Goal: Task Accomplishment & Management: Use online tool/utility

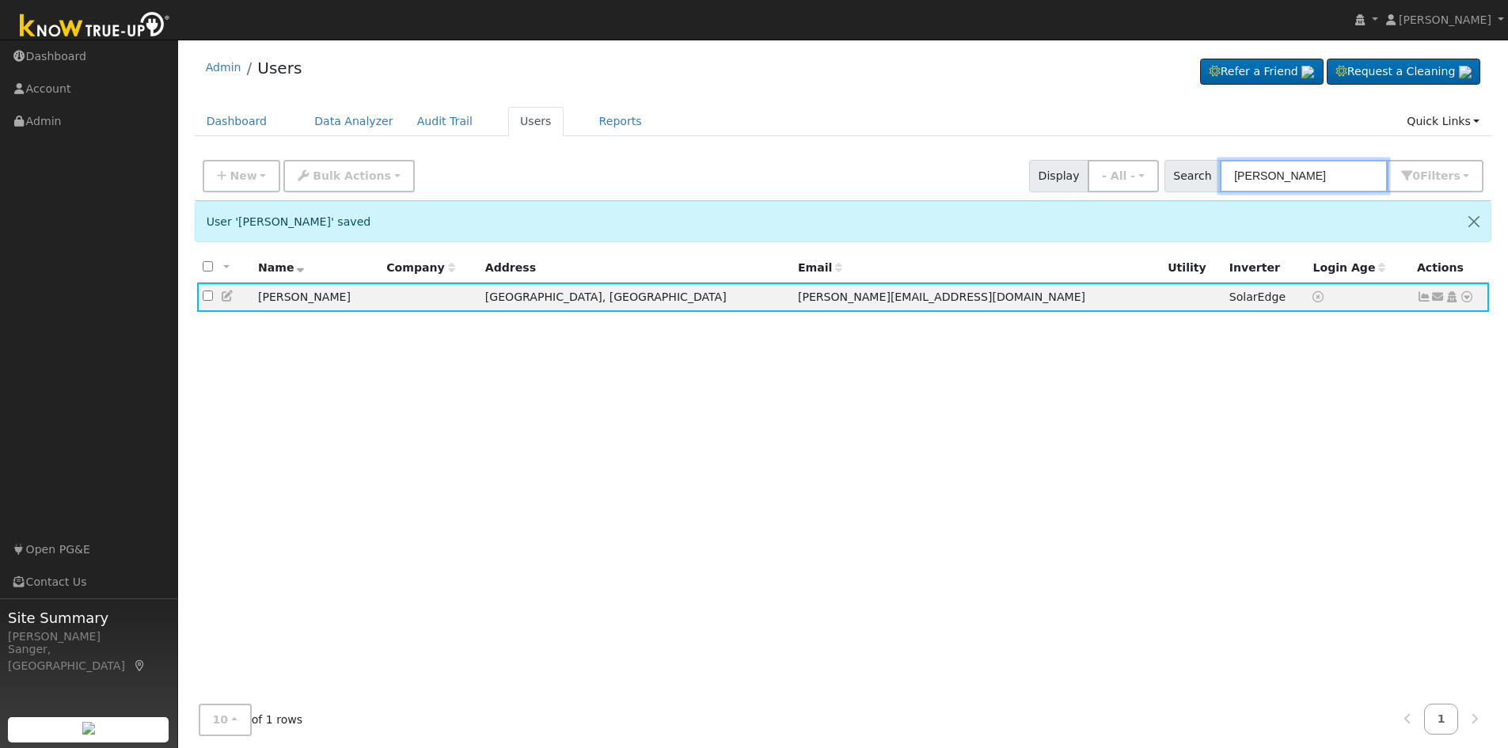
drag, startPoint x: 1297, startPoint y: 174, endPoint x: 1181, endPoint y: 178, distance: 115.6
click at [1182, 178] on div "Search Goerzen 0 Filter s My accounts Role Show - All - Show Leads Admin Billin…" at bounding box center [1324, 176] width 320 height 32
paste input "Brooke and Blake Jacobi"
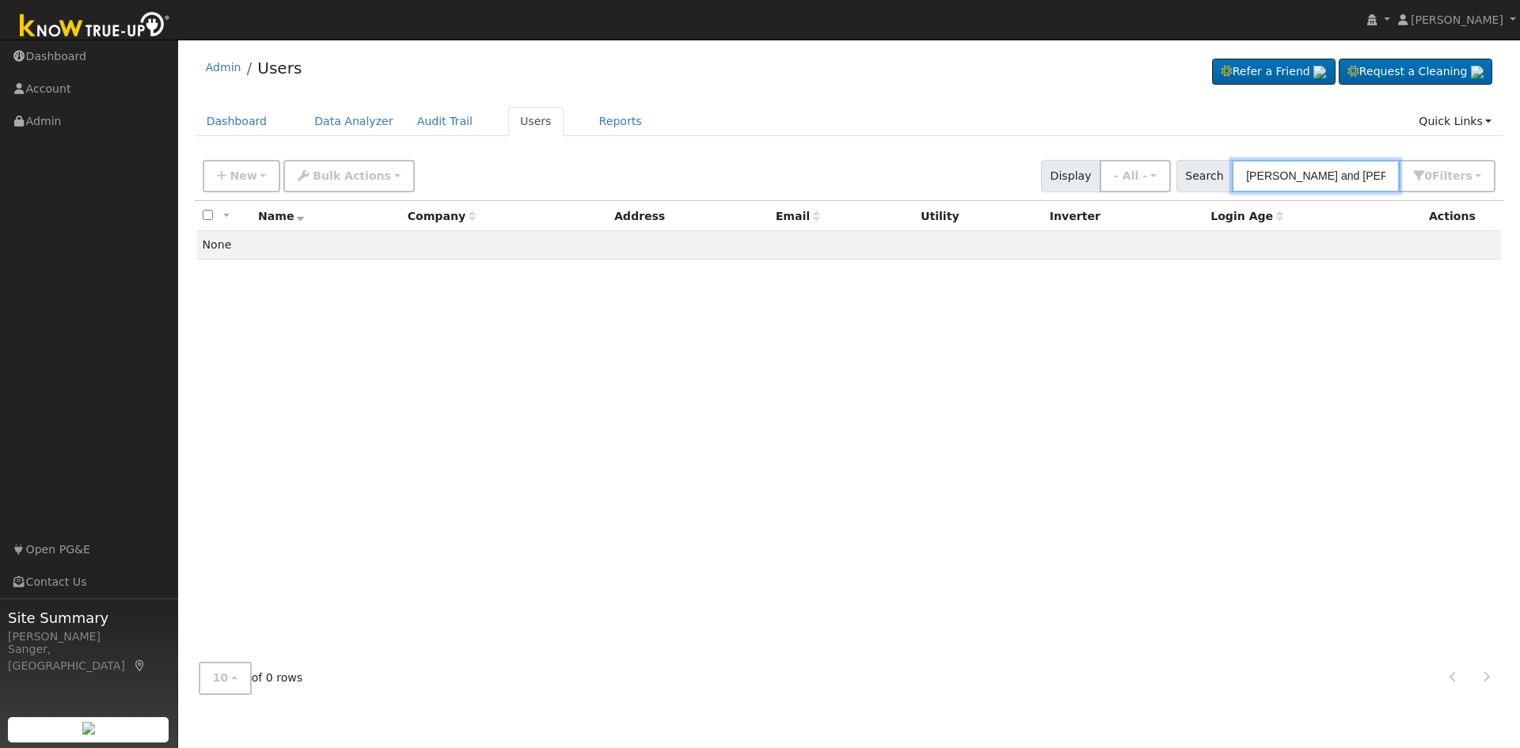
drag, startPoint x: 1347, startPoint y: 178, endPoint x: 1238, endPoint y: 177, distance: 108.5
click at [1238, 177] on div "Search Brooke and Blake Jacobi 0 Filter s My accounts Role Show - All - Show Le…" at bounding box center [1336, 176] width 320 height 32
type input "Jacobi"
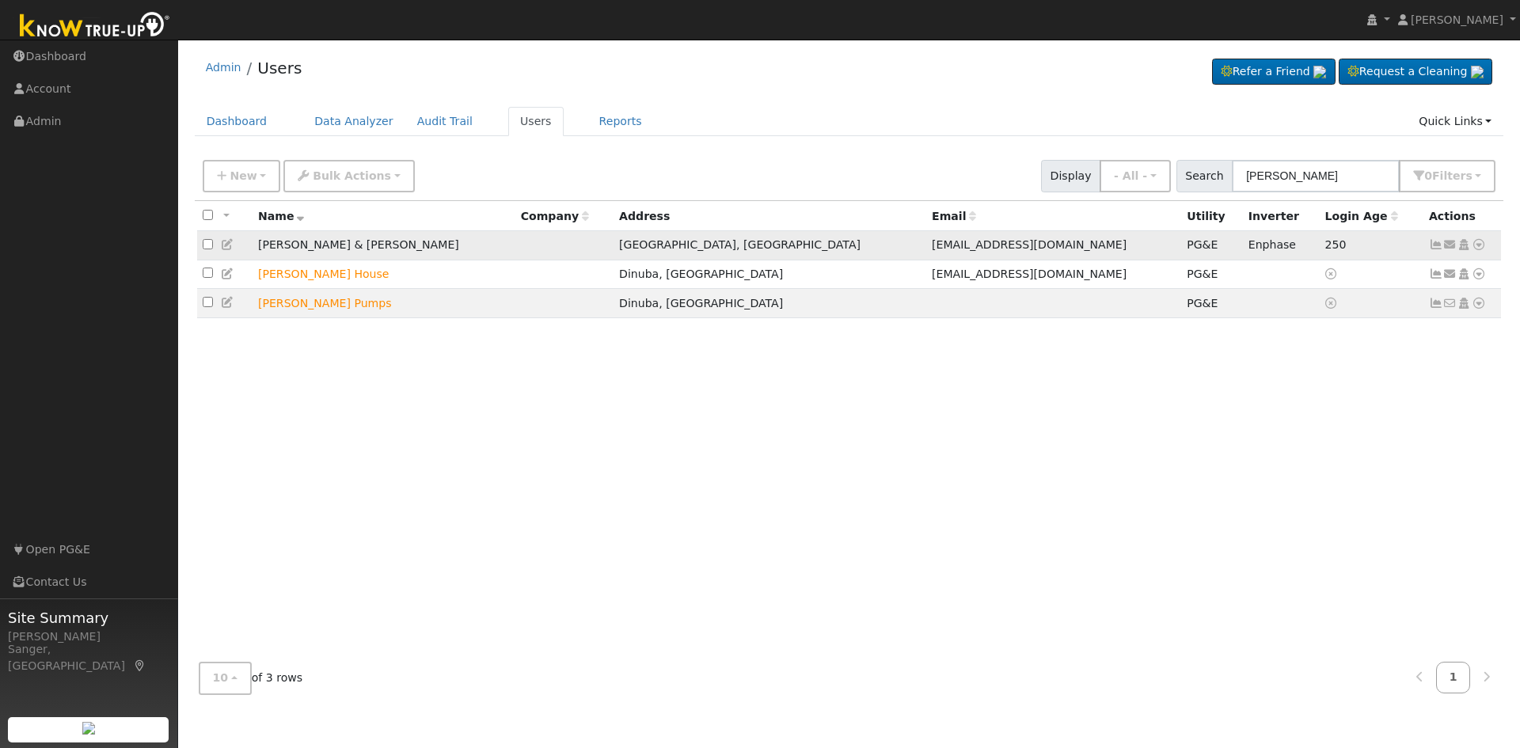
click at [1476, 245] on icon at bounding box center [1479, 244] width 14 height 11
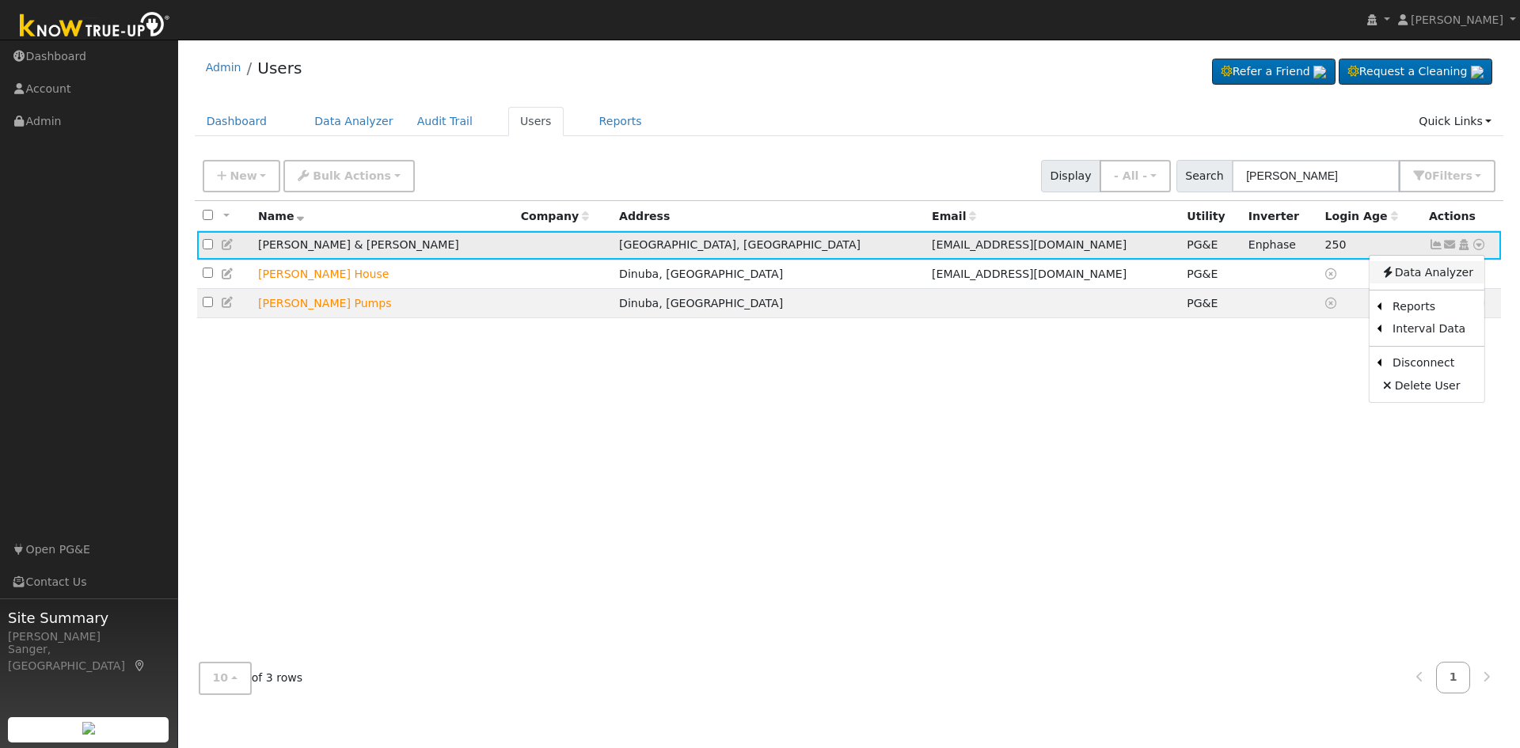
click at [1449, 276] on link "Data Analyzer" at bounding box center [1426, 272] width 115 height 22
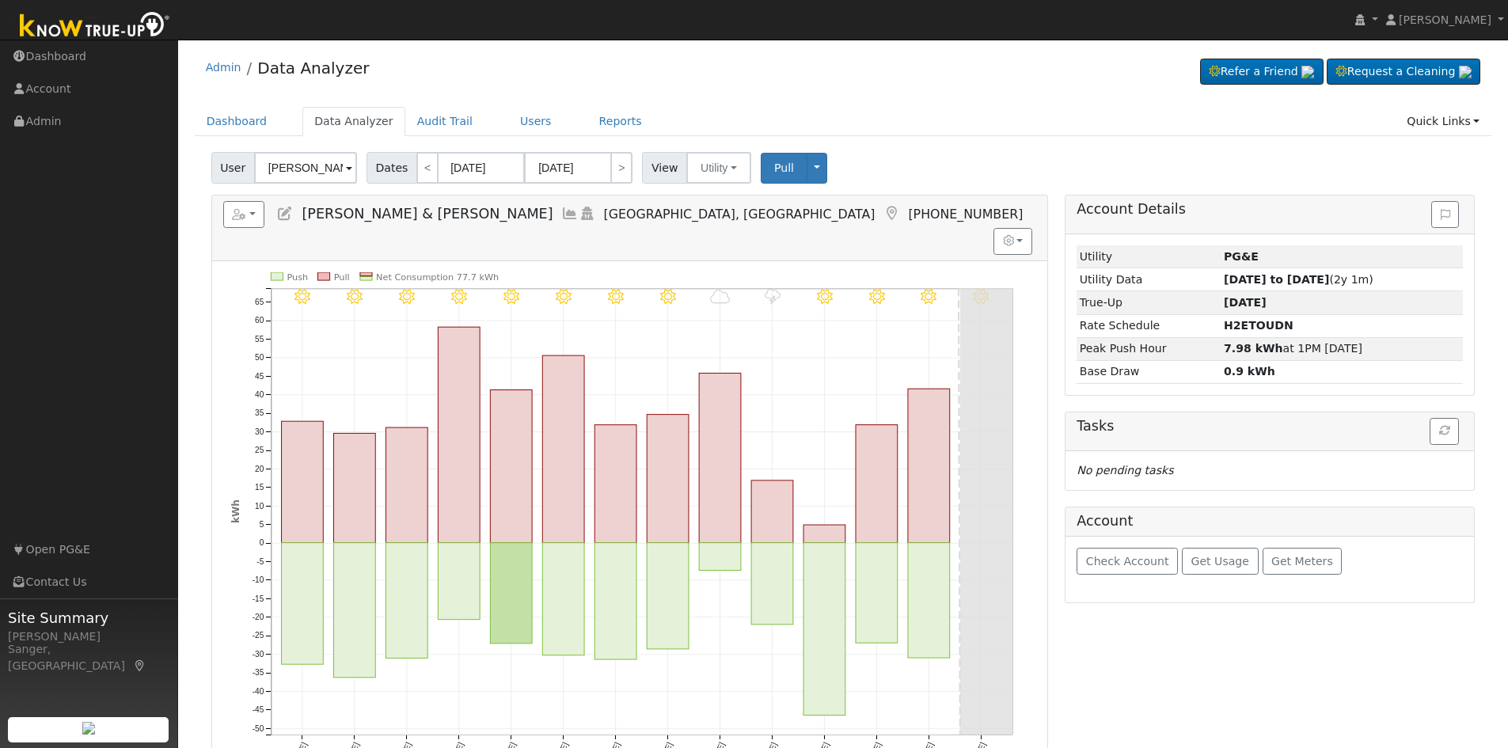
click at [561, 211] on icon at bounding box center [569, 214] width 17 height 14
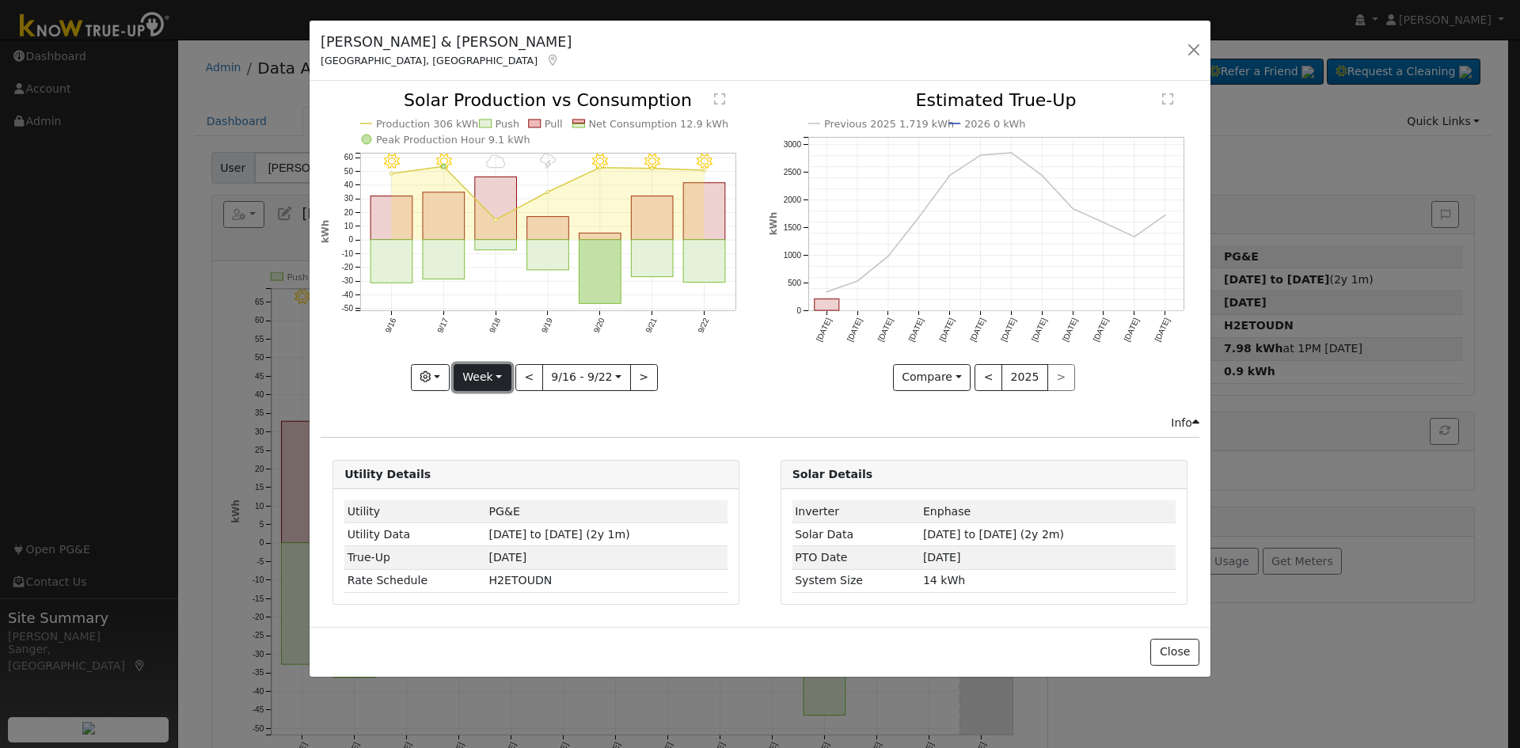
click at [479, 379] on button "Week" at bounding box center [483, 377] width 58 height 27
click at [492, 479] on link "Year" at bounding box center [509, 476] width 110 height 22
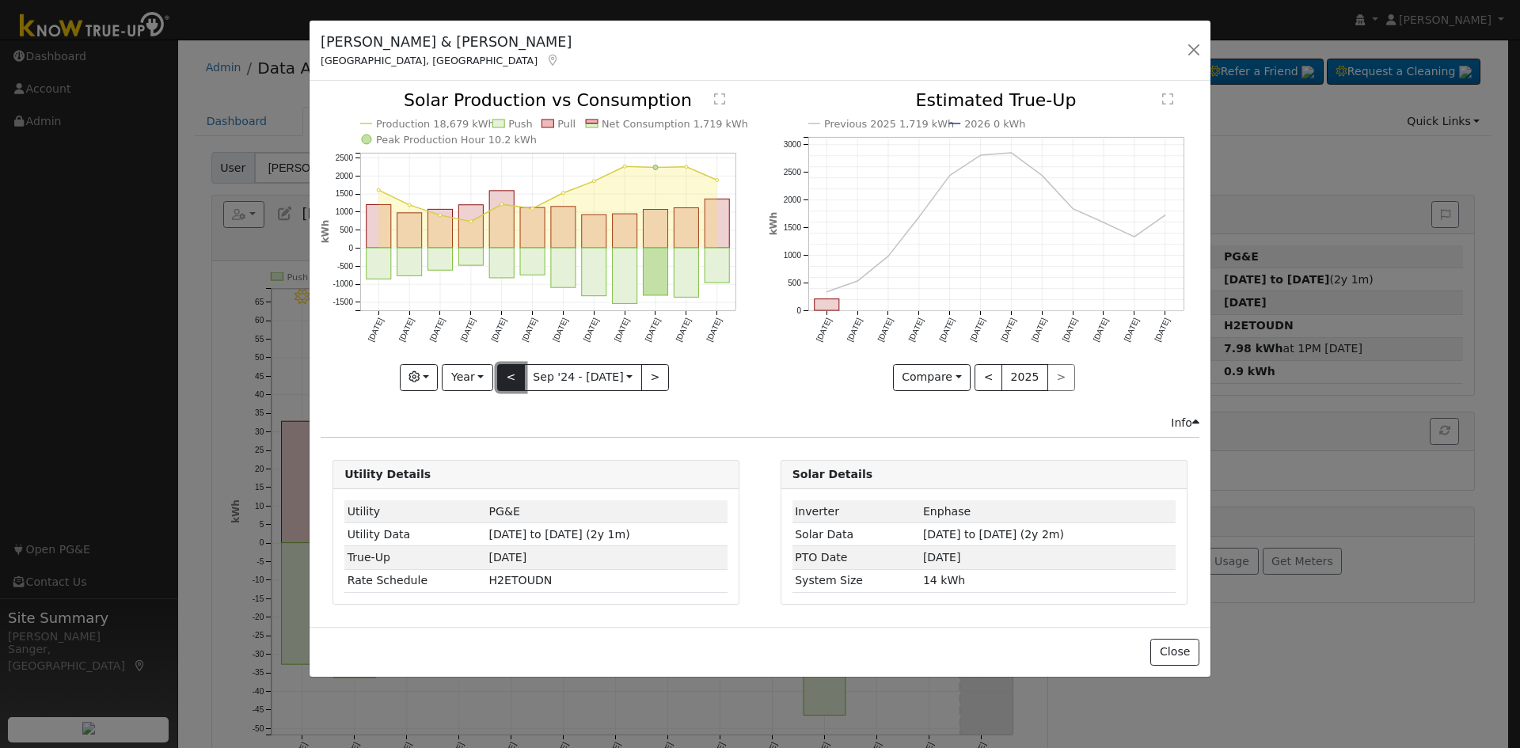
click at [502, 371] on button "<" at bounding box center [511, 377] width 28 height 27
type input "2023-09-01"
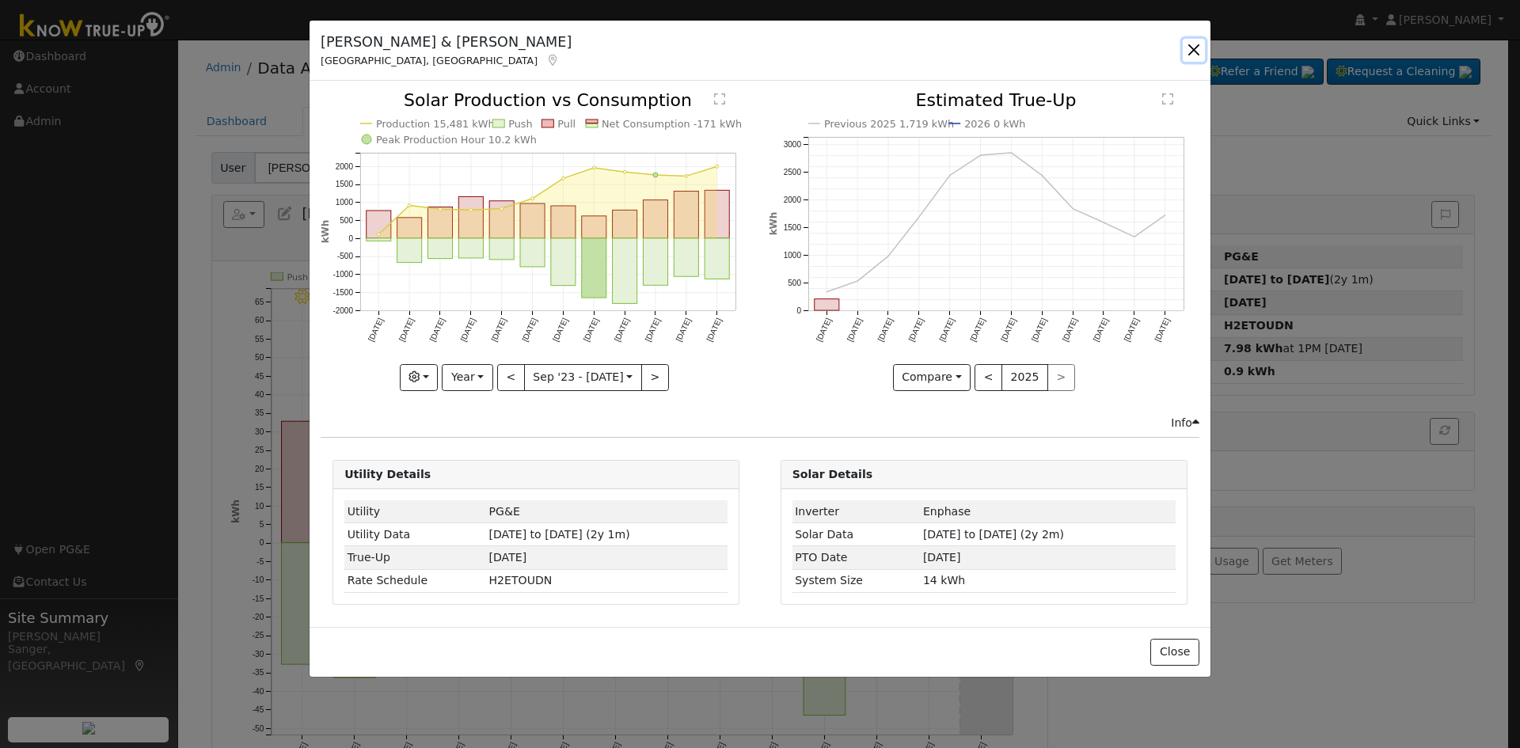
click at [1197, 50] on button "button" at bounding box center [1194, 50] width 22 height 22
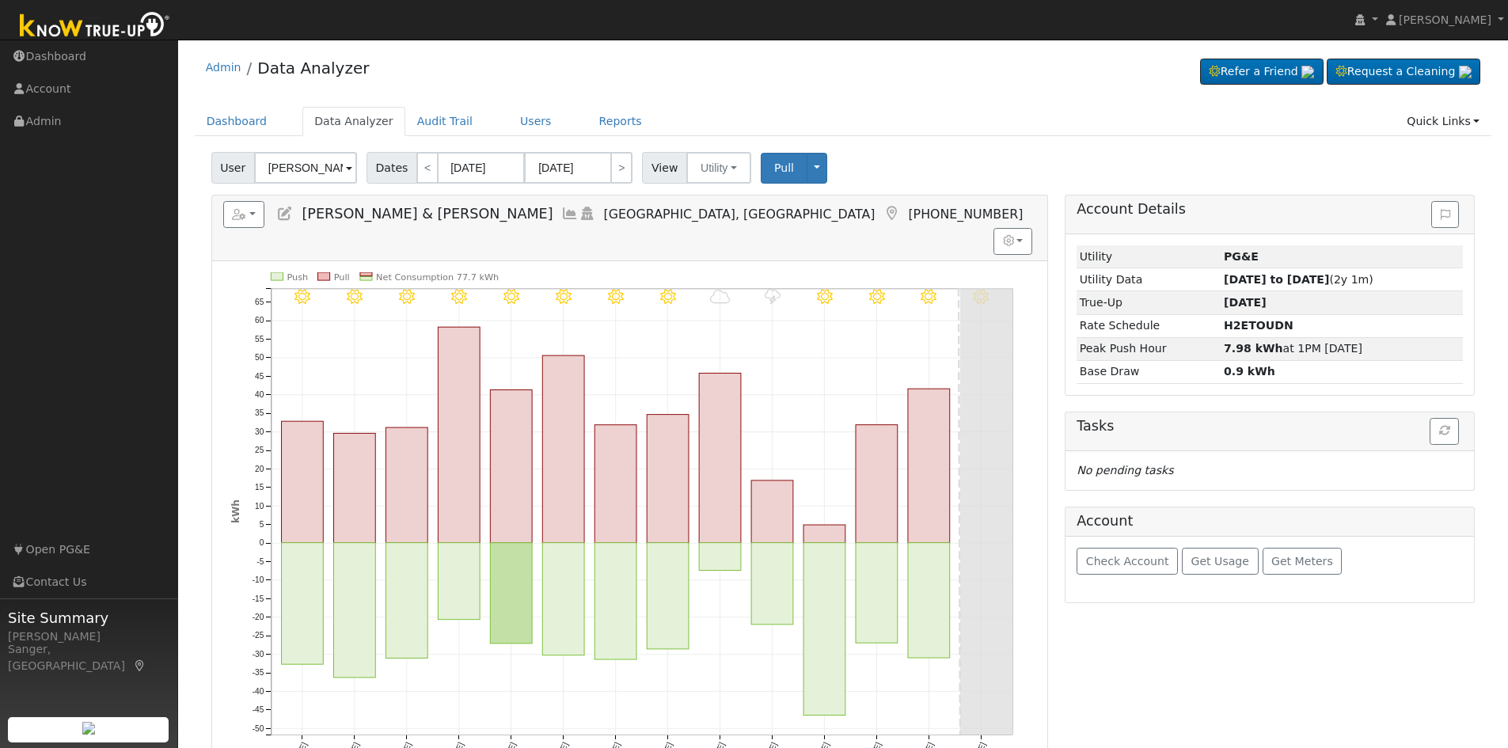
click at [561, 215] on icon at bounding box center [569, 214] width 17 height 14
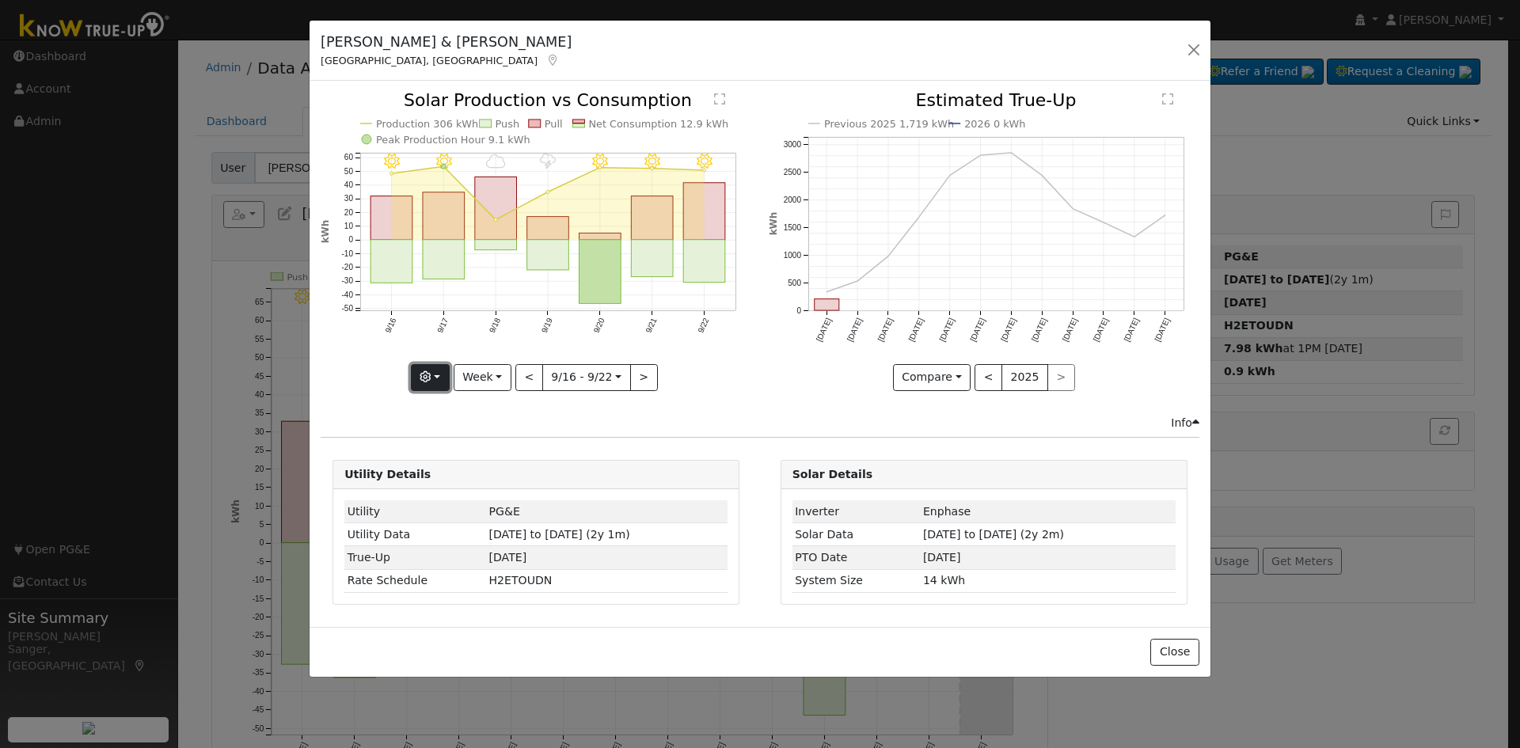
click at [433, 368] on button "button" at bounding box center [430, 377] width 39 height 27
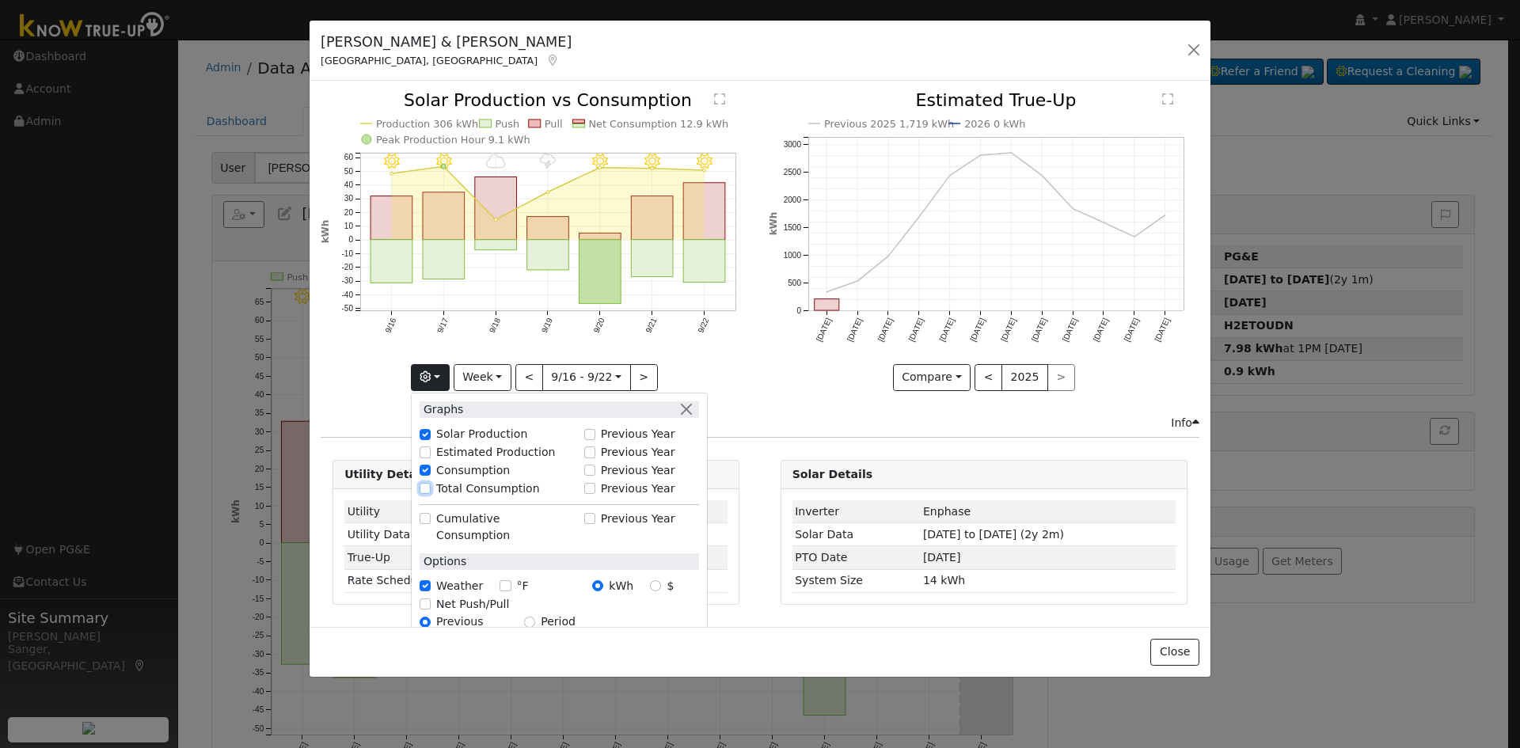
click at [431, 489] on input "Total Consumption" at bounding box center [425, 488] width 11 height 11
checkbox input "true"
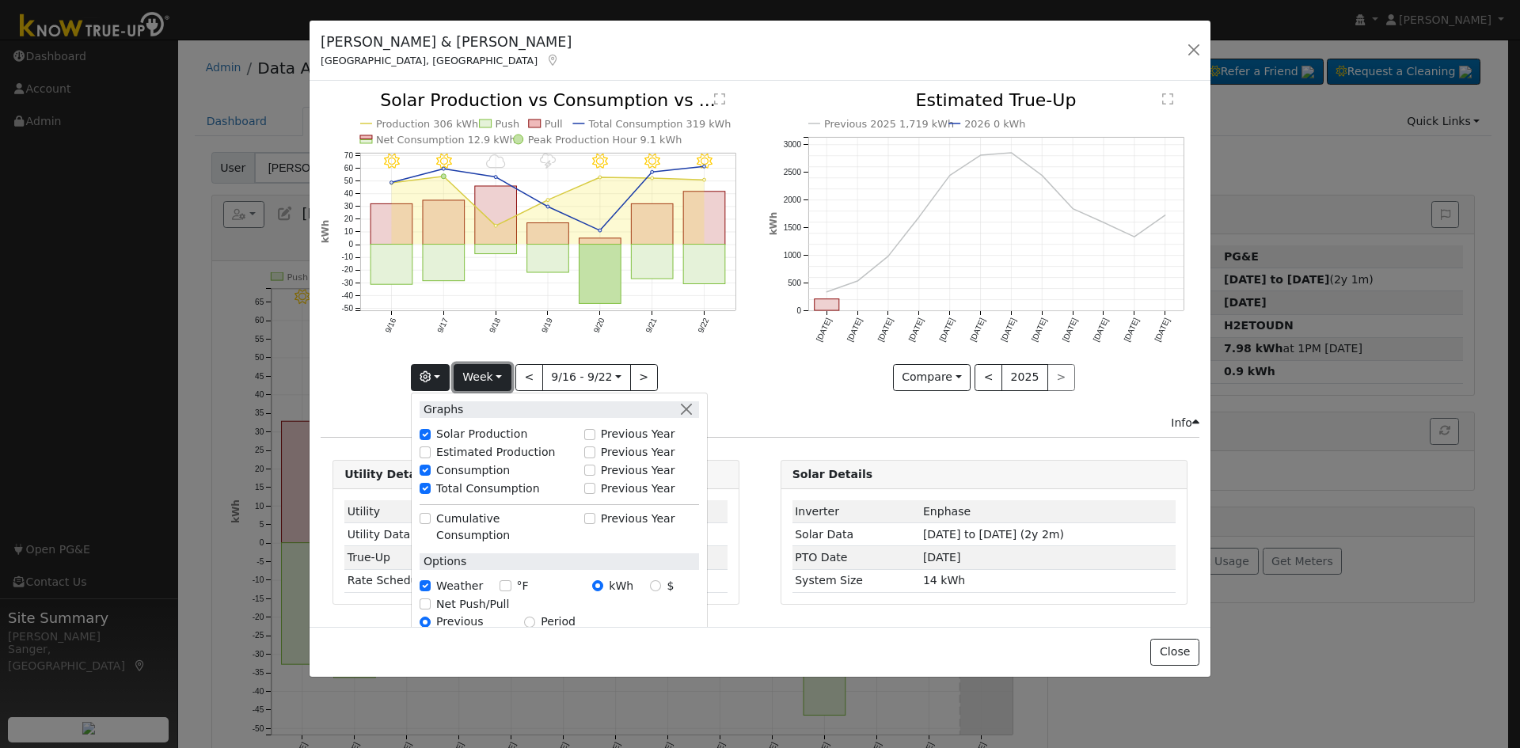
click at [482, 368] on button "Week" at bounding box center [483, 377] width 58 height 27
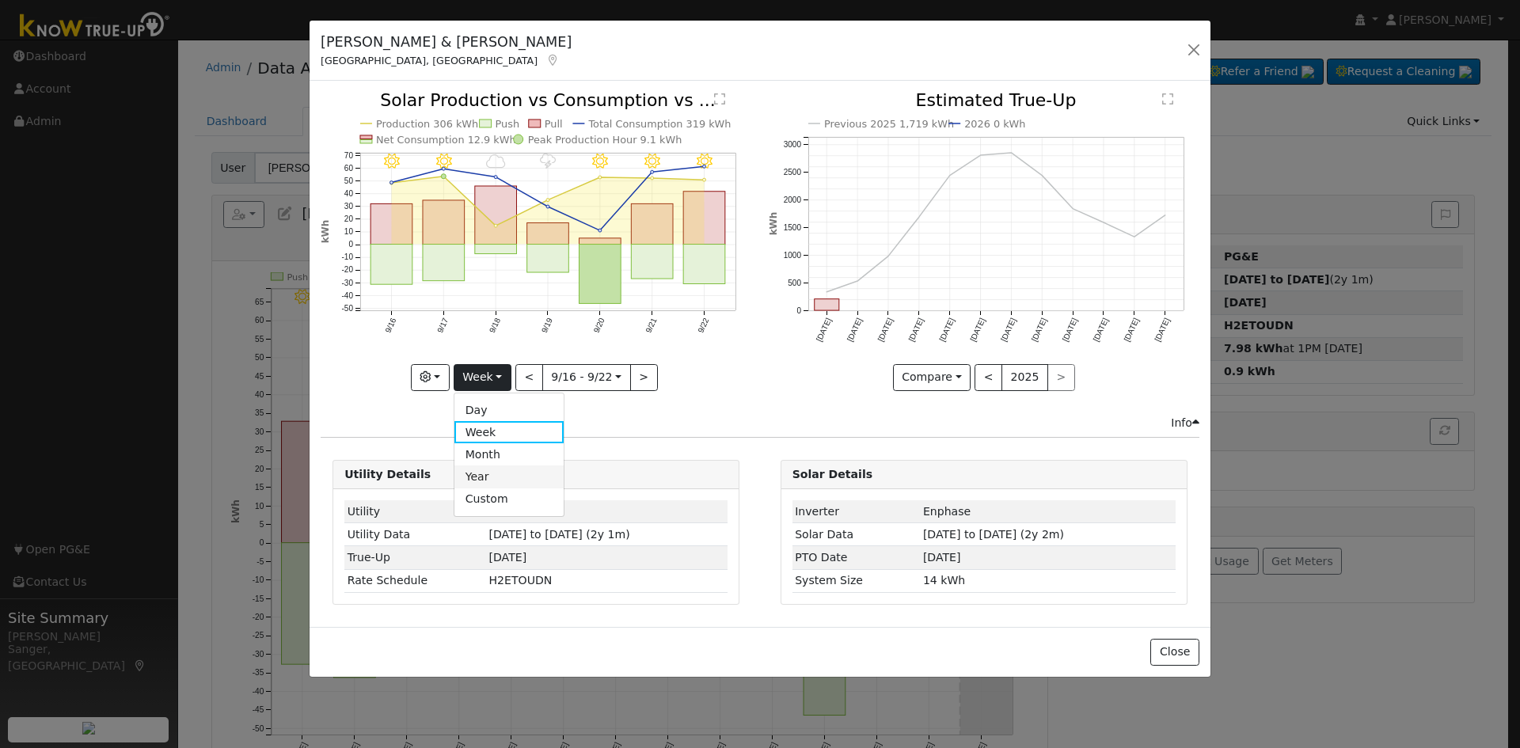
click at [486, 478] on link "Year" at bounding box center [509, 476] width 110 height 22
type input "2024-09-01"
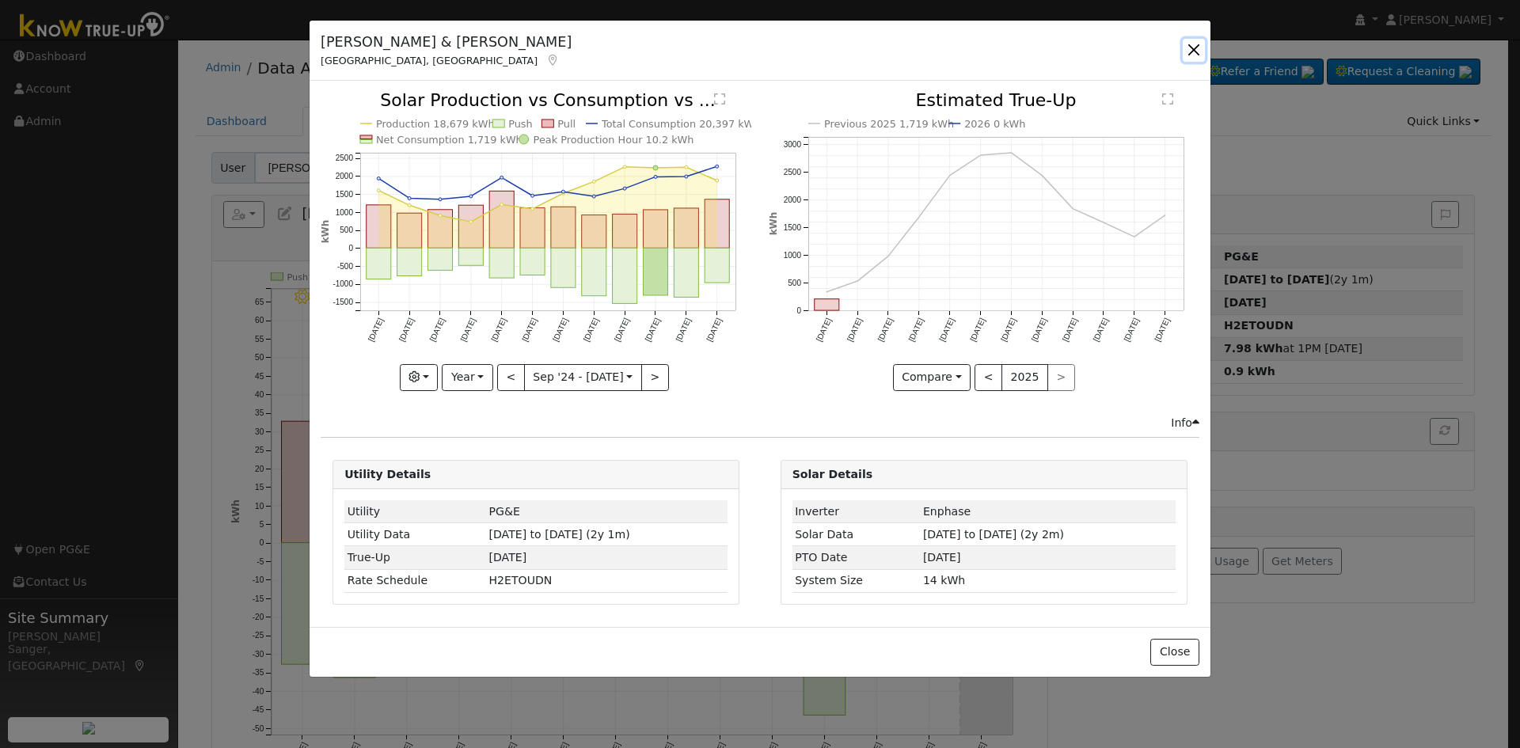
click at [1196, 48] on button "button" at bounding box center [1194, 50] width 22 height 22
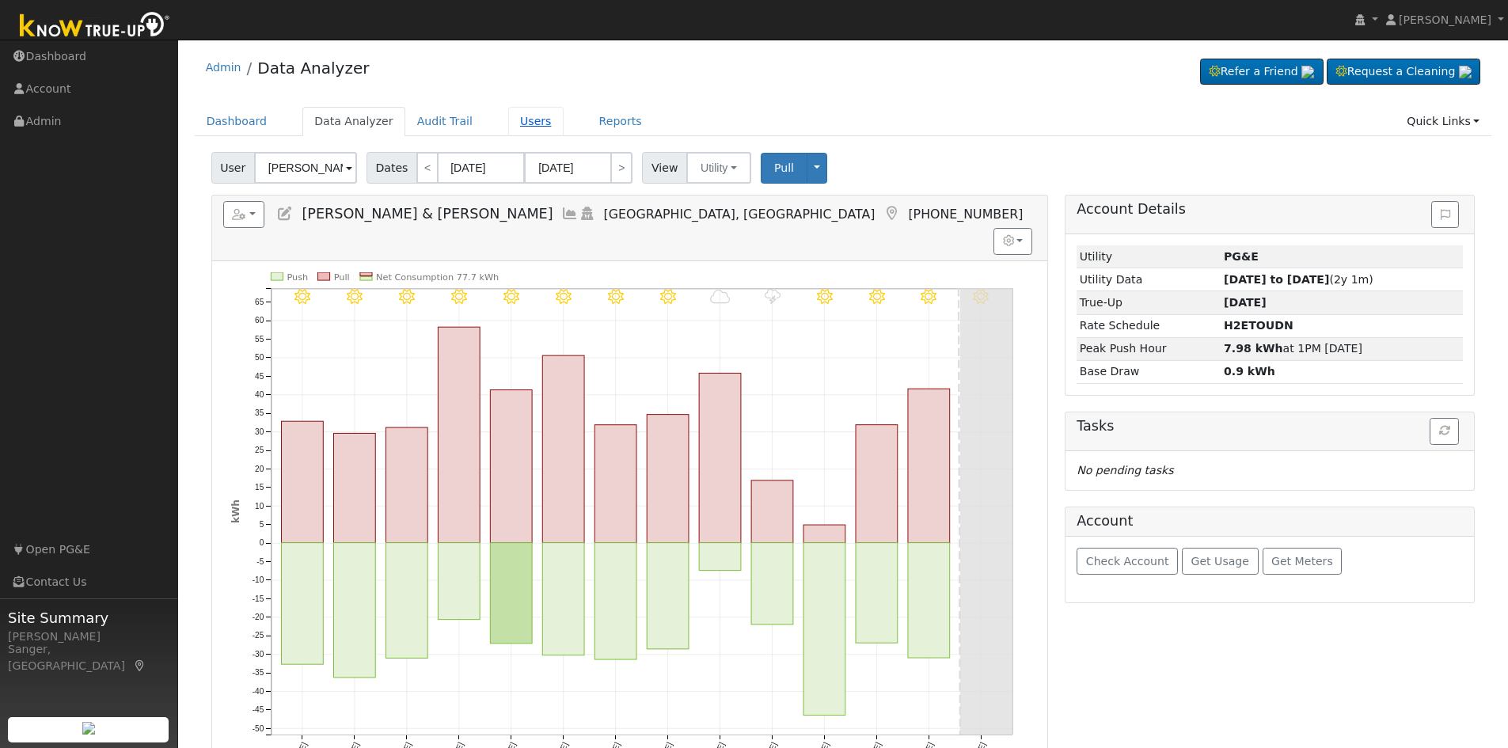
click at [521, 115] on link "Users" at bounding box center [535, 121] width 55 height 29
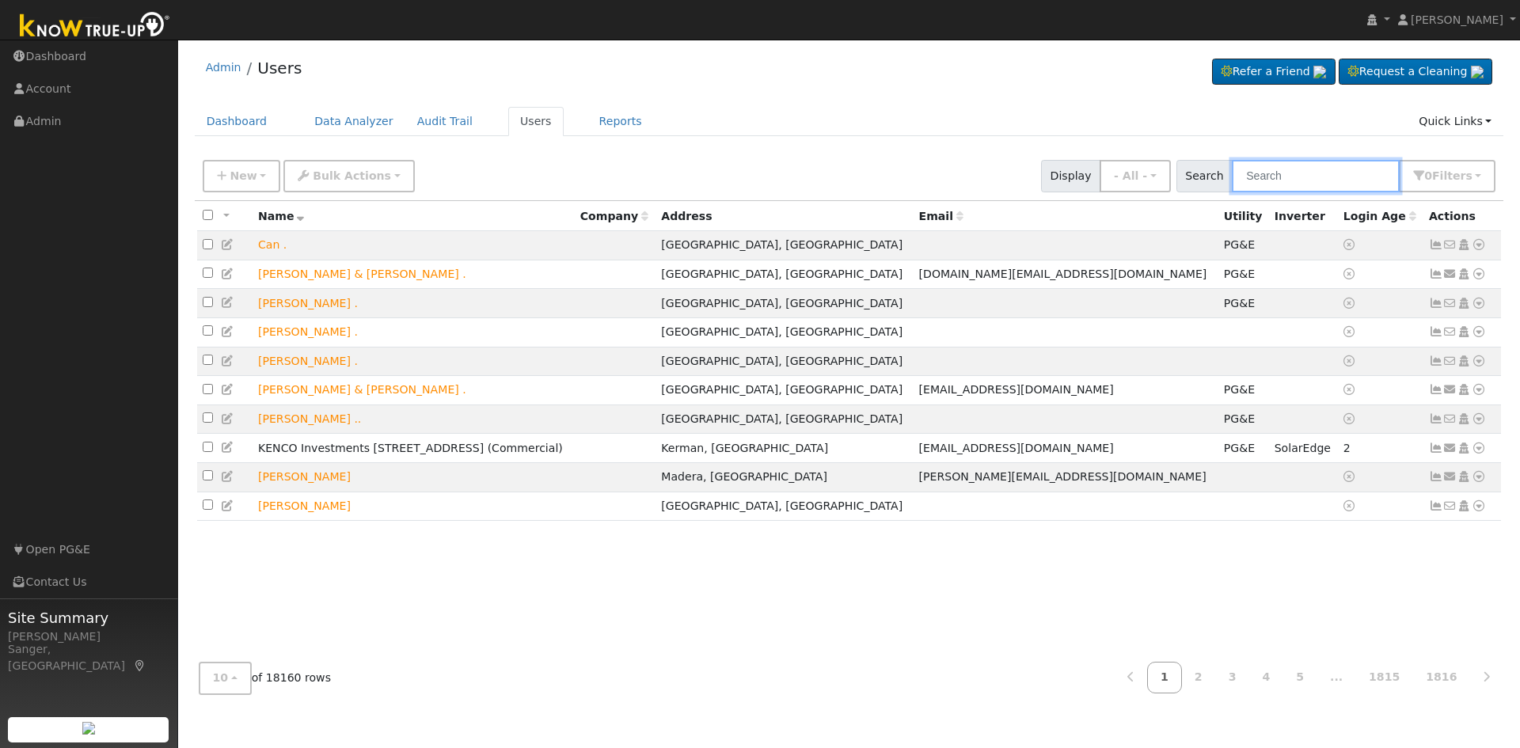
click at [1312, 178] on input "text" at bounding box center [1316, 176] width 168 height 32
paste input "Gary Pederson"
type input "Gary Pederson"
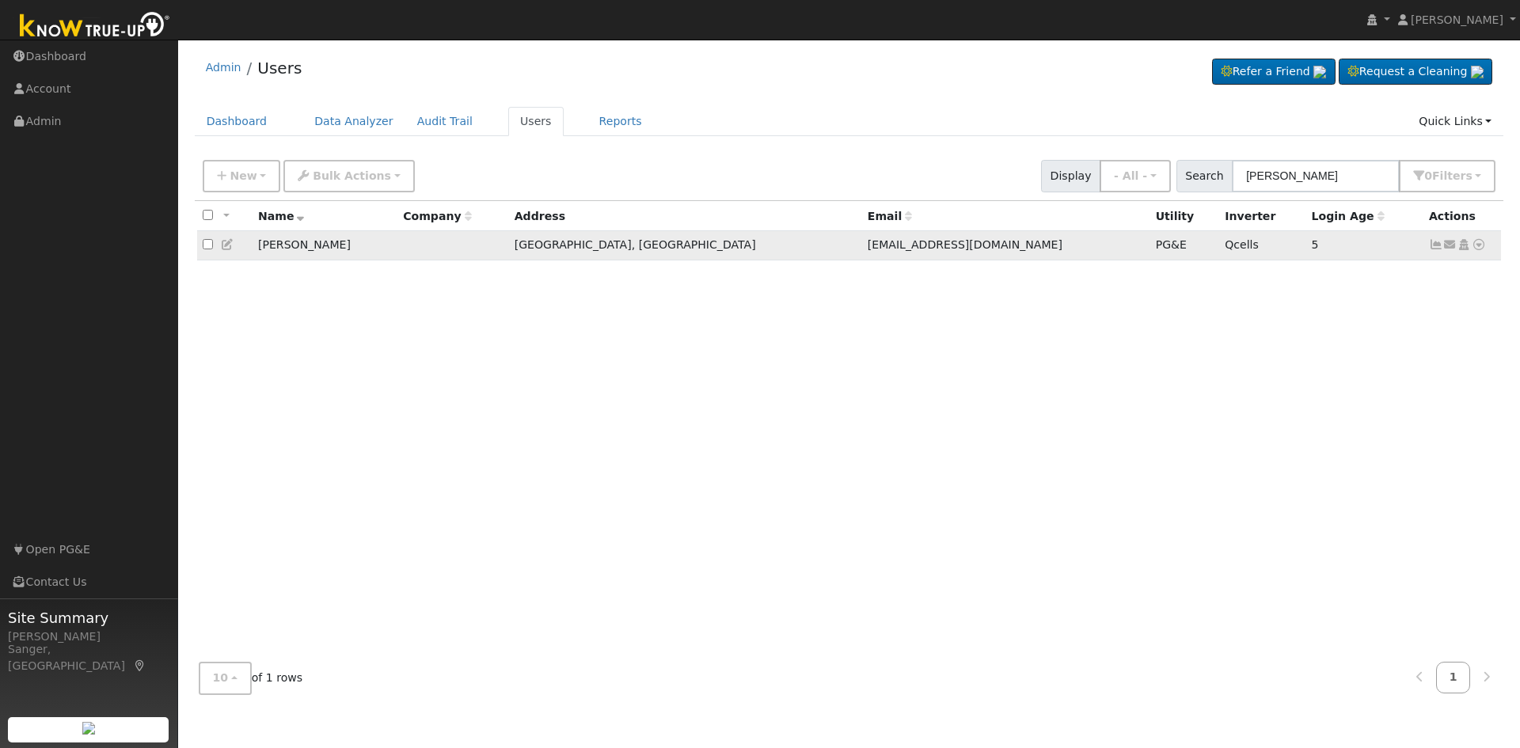
click at [1433, 246] on icon at bounding box center [1436, 244] width 14 height 11
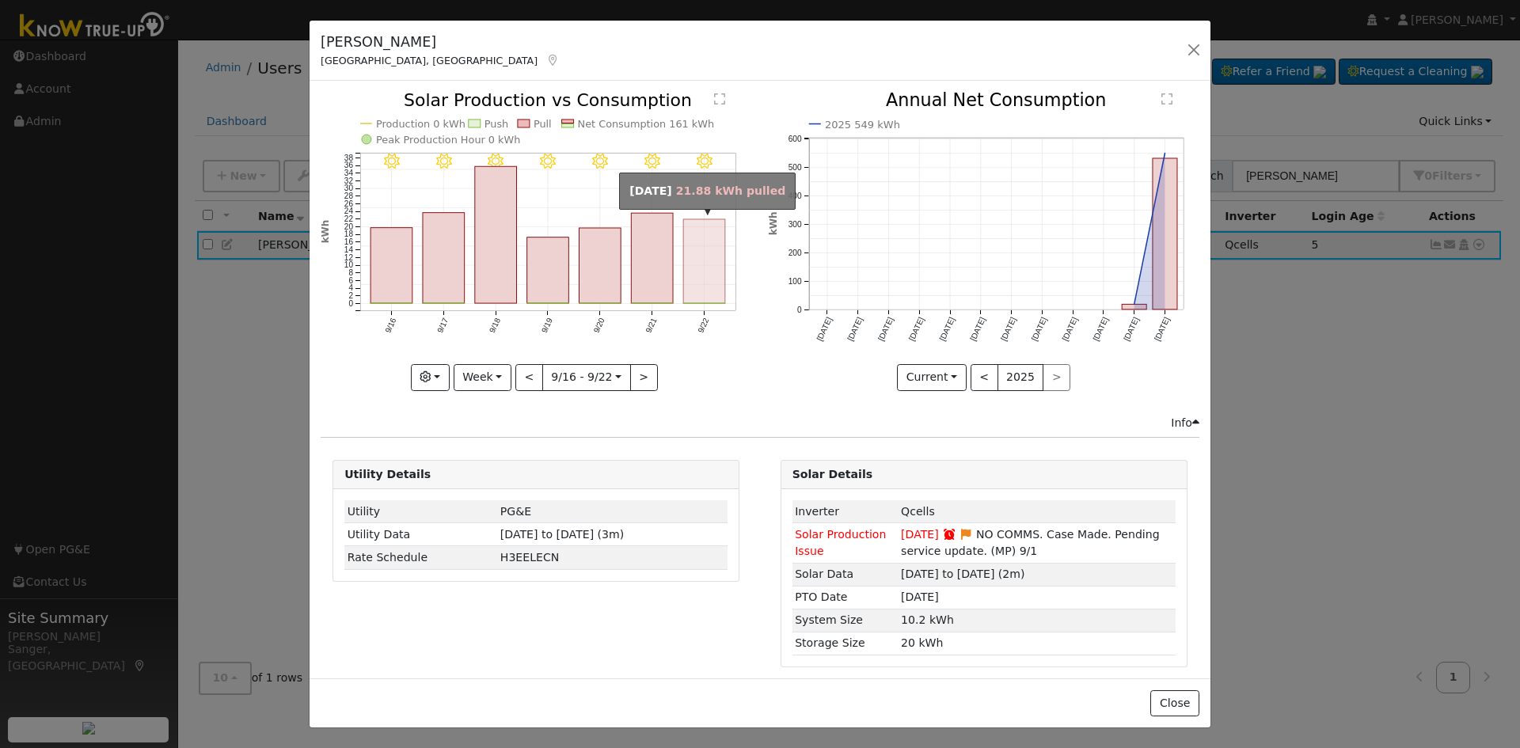
click at [702, 270] on rect "onclick=""" at bounding box center [705, 261] width 42 height 84
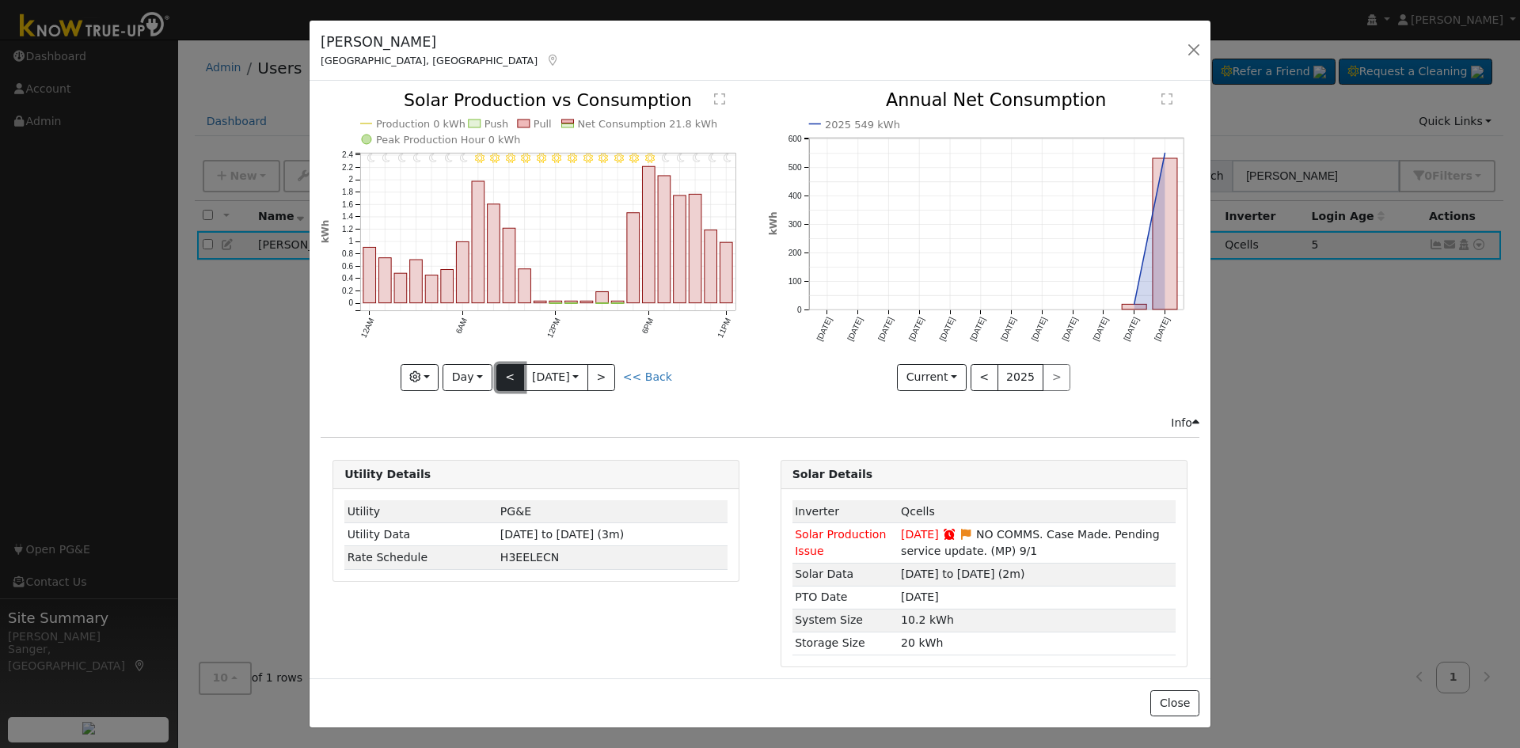
click at [503, 374] on button "<" at bounding box center [510, 377] width 28 height 27
click at [503, 374] on div "11PM - Clear 10PM - Clear 9PM - Clear 8PM - Clear 7PM - Clear 6PM - Clear 5PM -…" at bounding box center [536, 241] width 431 height 298
click at [503, 374] on button "<" at bounding box center [510, 377] width 28 height 27
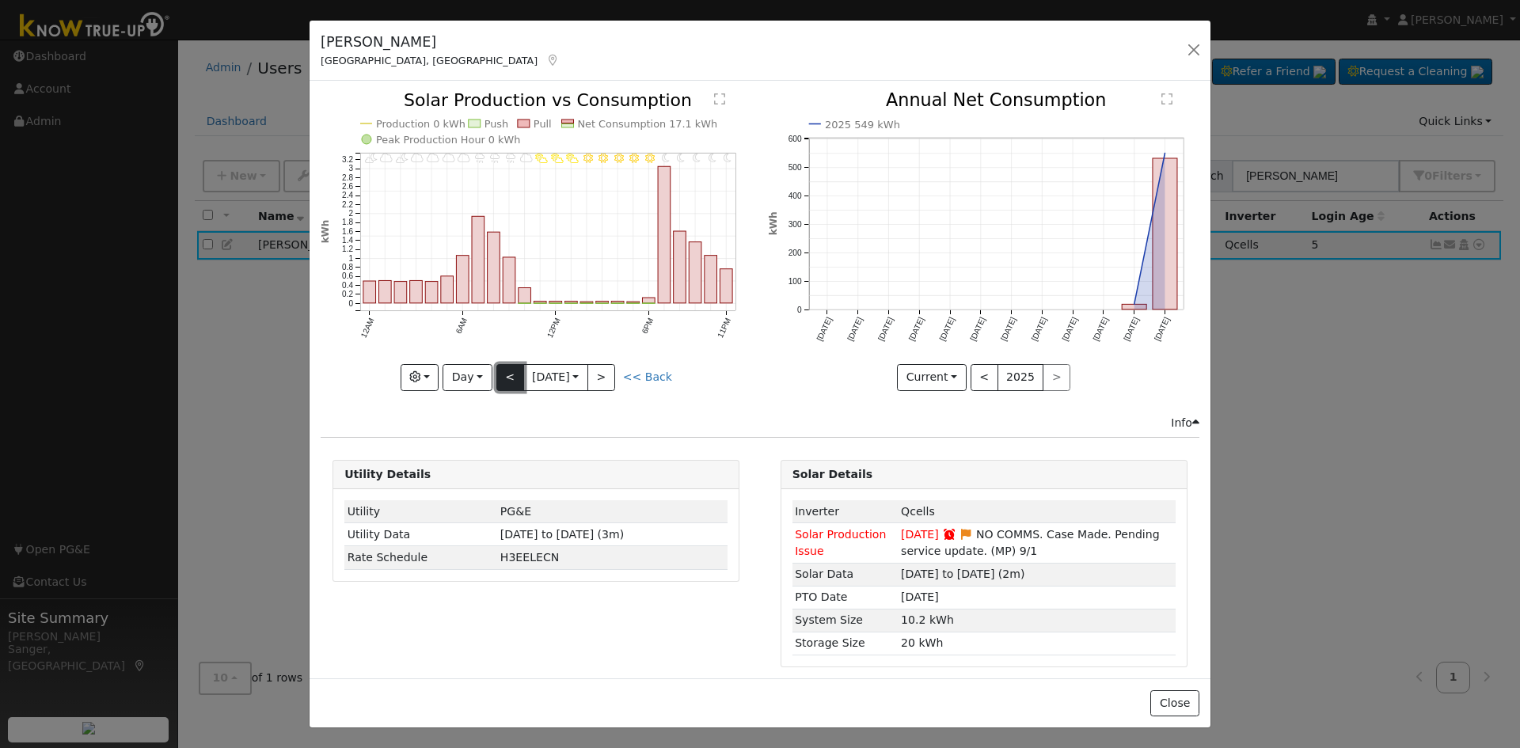
click at [503, 374] on button "<" at bounding box center [510, 377] width 28 height 27
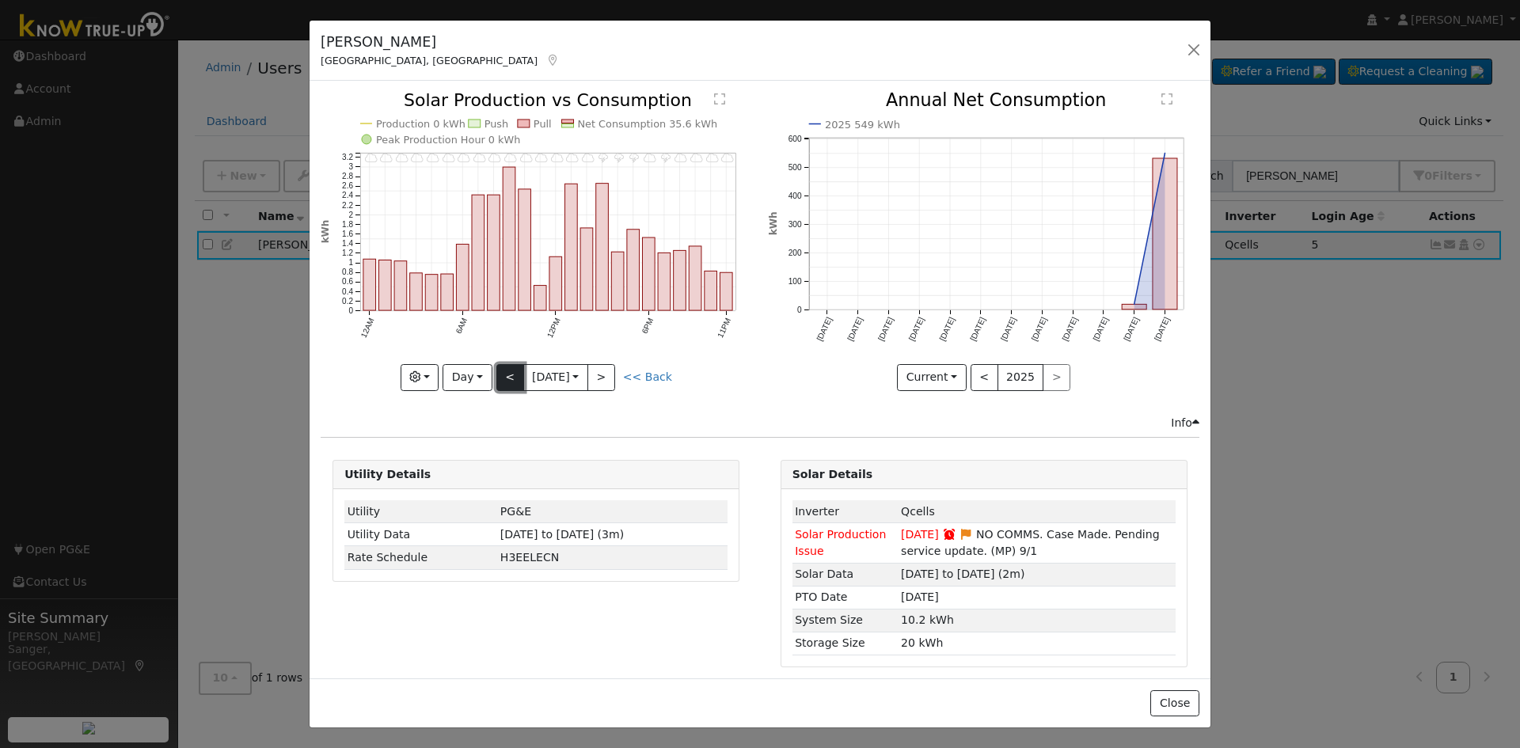
click at [503, 374] on button "<" at bounding box center [510, 377] width 28 height 27
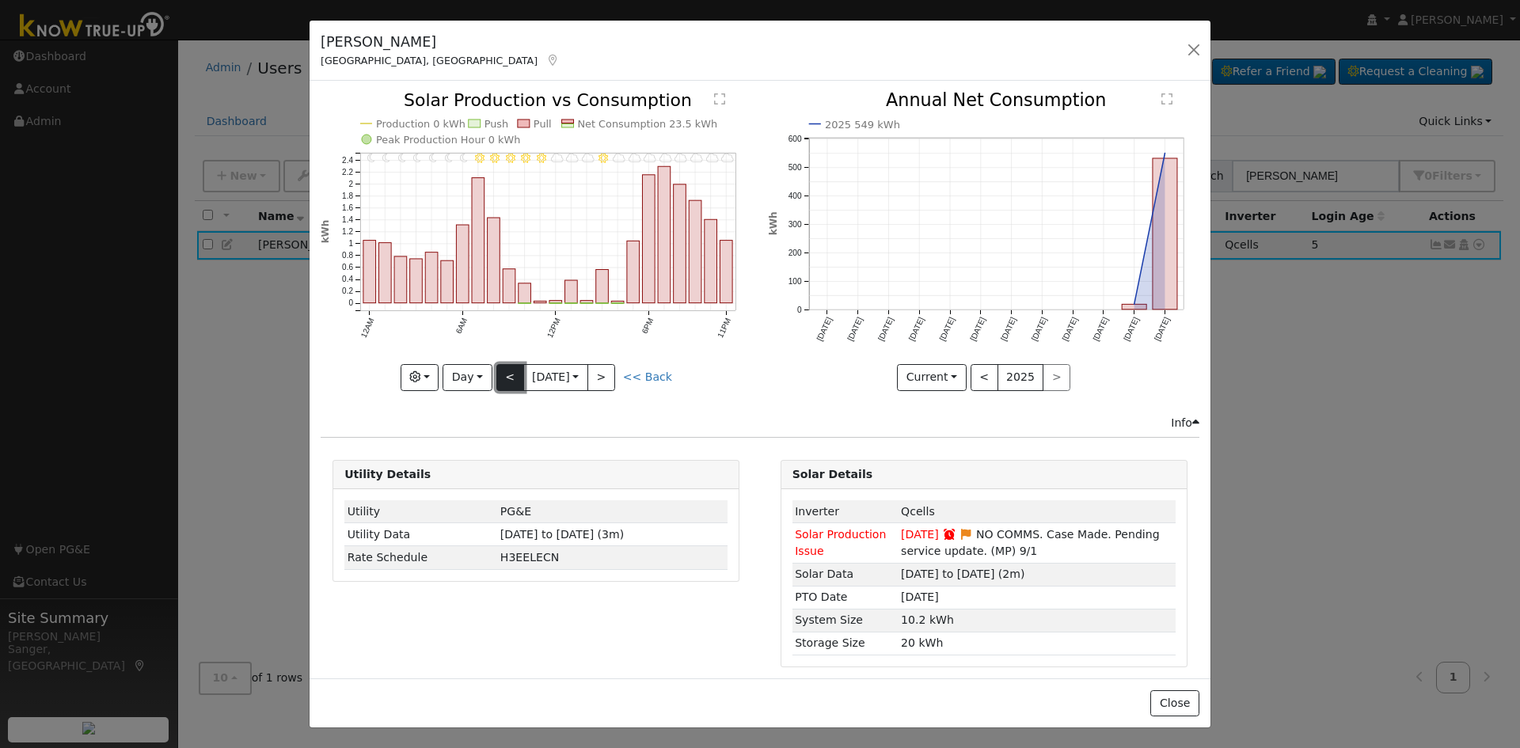
click at [503, 374] on button "<" at bounding box center [510, 377] width 28 height 27
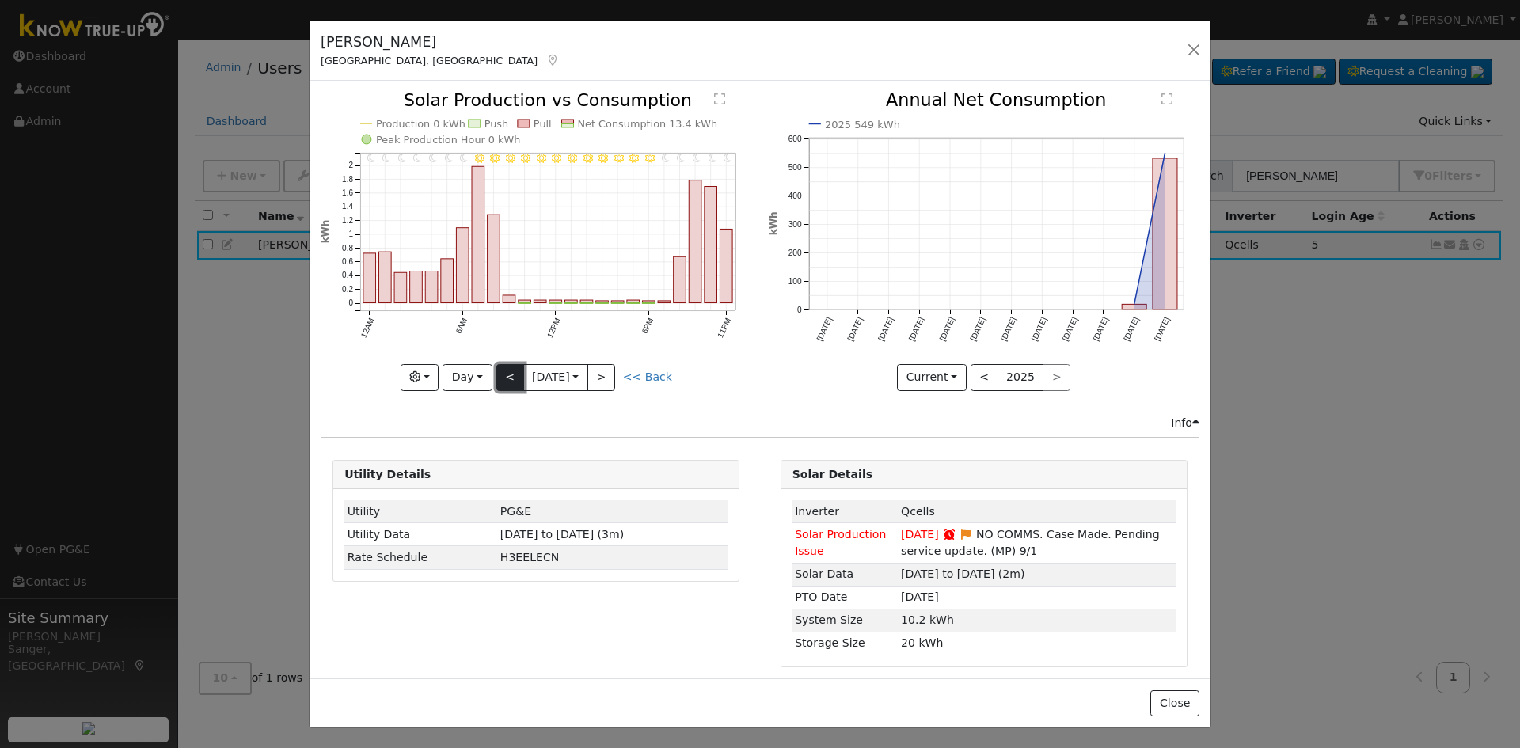
click at [503, 374] on button "<" at bounding box center [510, 377] width 28 height 27
drag, startPoint x: 503, startPoint y: 374, endPoint x: 503, endPoint y: 400, distance: 25.3
click at [503, 400] on div "11PM - Clear 10PM - Clear 9PM - Clear 8PM - Clear 7PM - Clear 6PM - Clear 5PM -…" at bounding box center [536, 253] width 447 height 322
click at [503, 377] on button "<" at bounding box center [510, 377] width 28 height 27
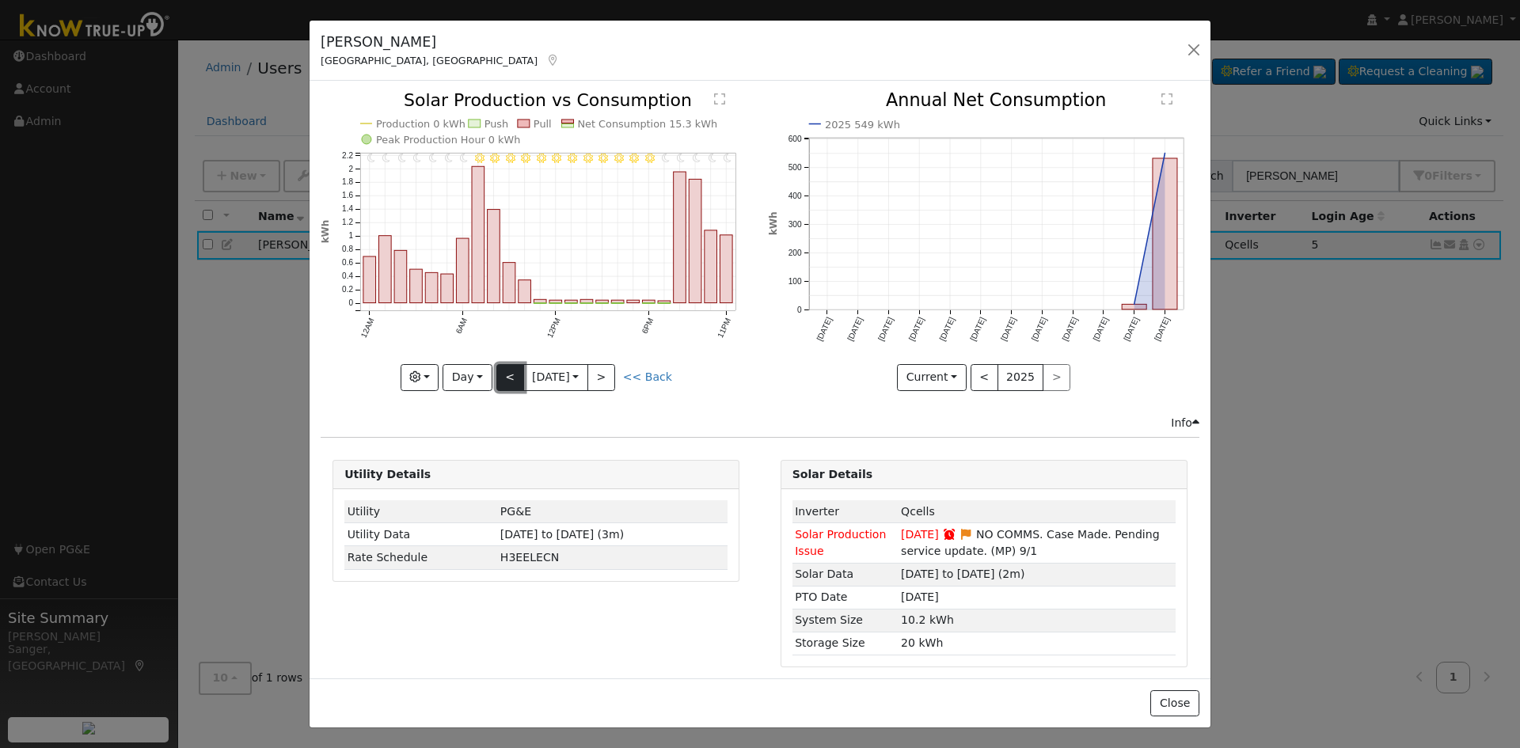
type input "2025-09-13"
click at [1193, 45] on button "button" at bounding box center [1194, 50] width 22 height 22
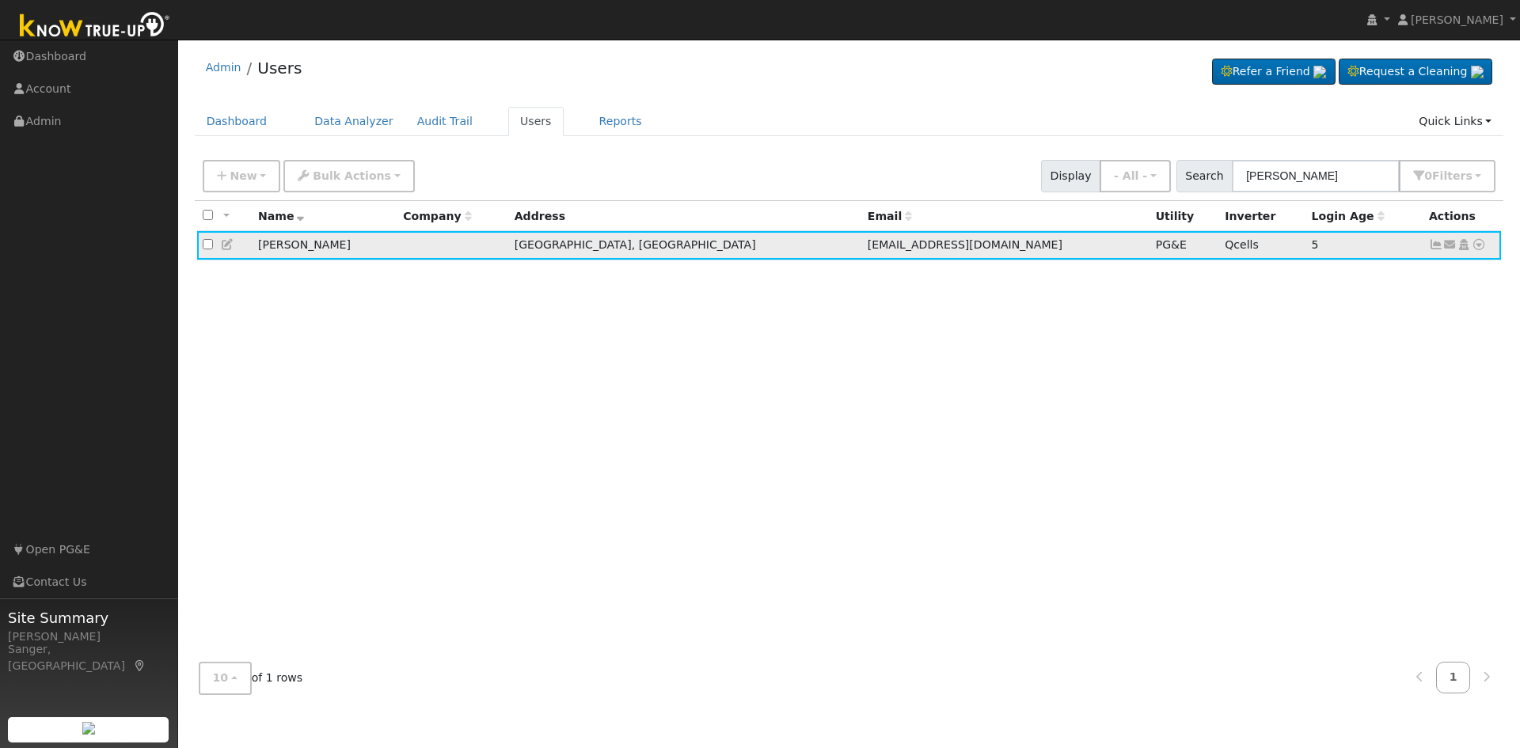
click at [1479, 250] on icon at bounding box center [1479, 244] width 14 height 11
click at [1433, 268] on link "Data Analyzer" at bounding box center [1426, 272] width 115 height 22
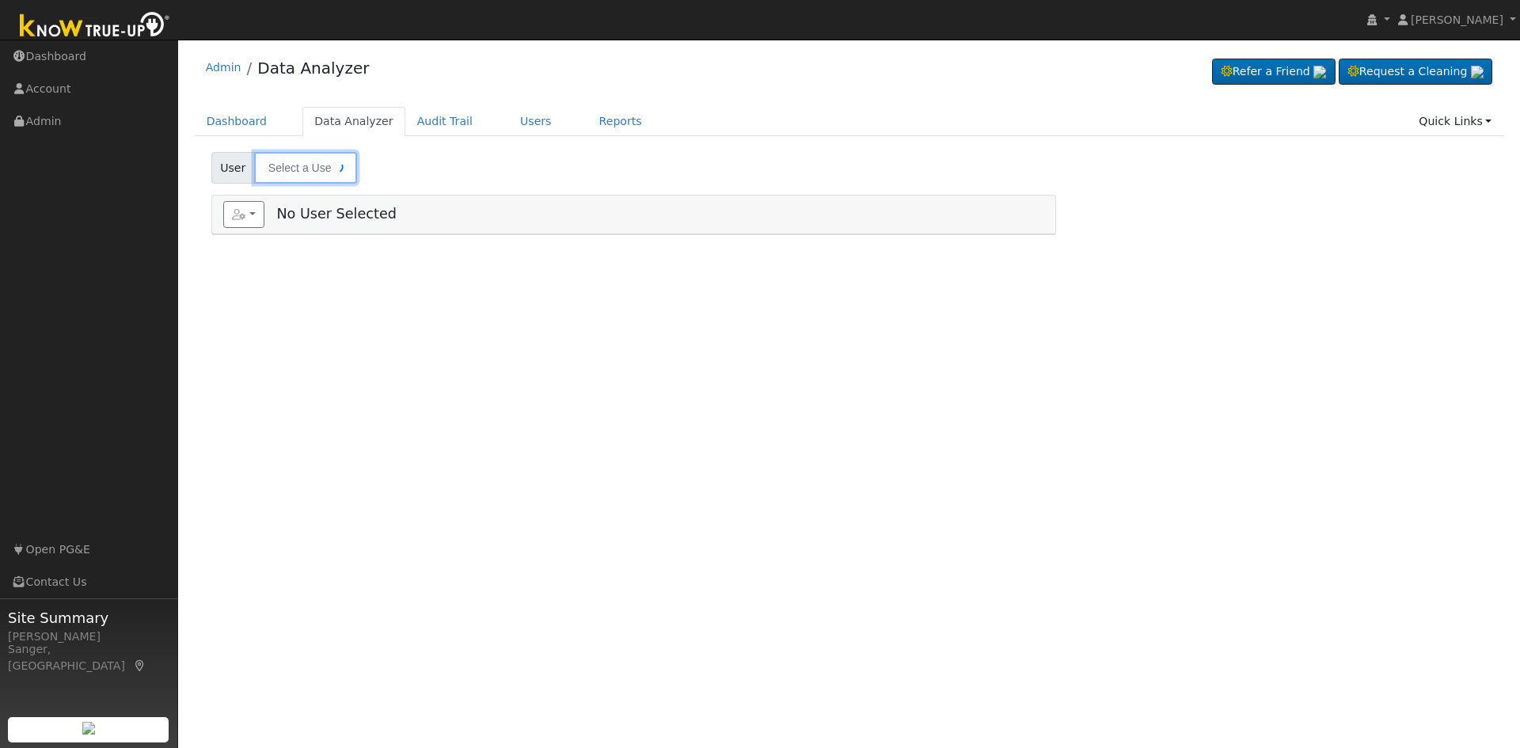
type input "[PERSON_NAME]"
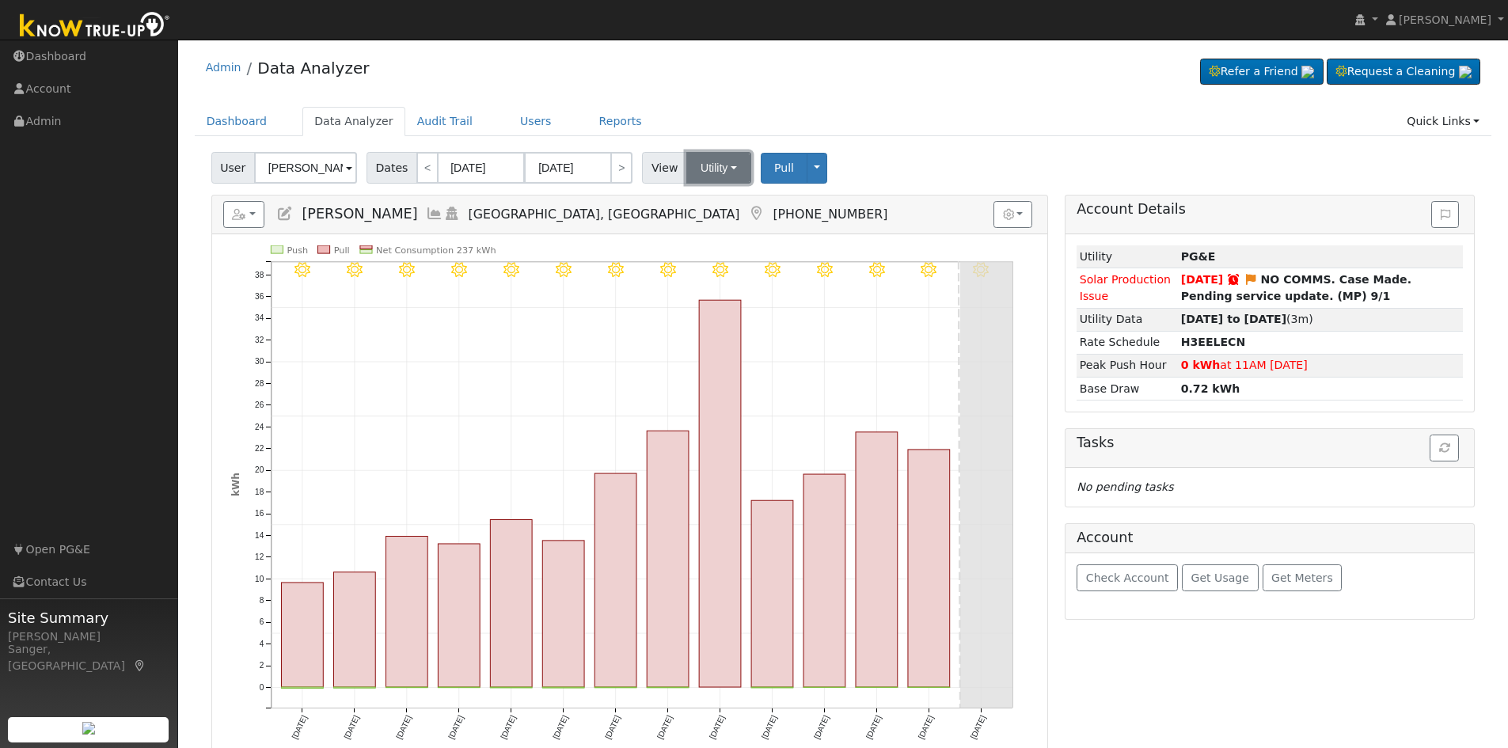
click at [706, 175] on button "Utility" at bounding box center [718, 168] width 65 height 32
click at [709, 226] on link "Solar" at bounding box center [739, 226] width 110 height 22
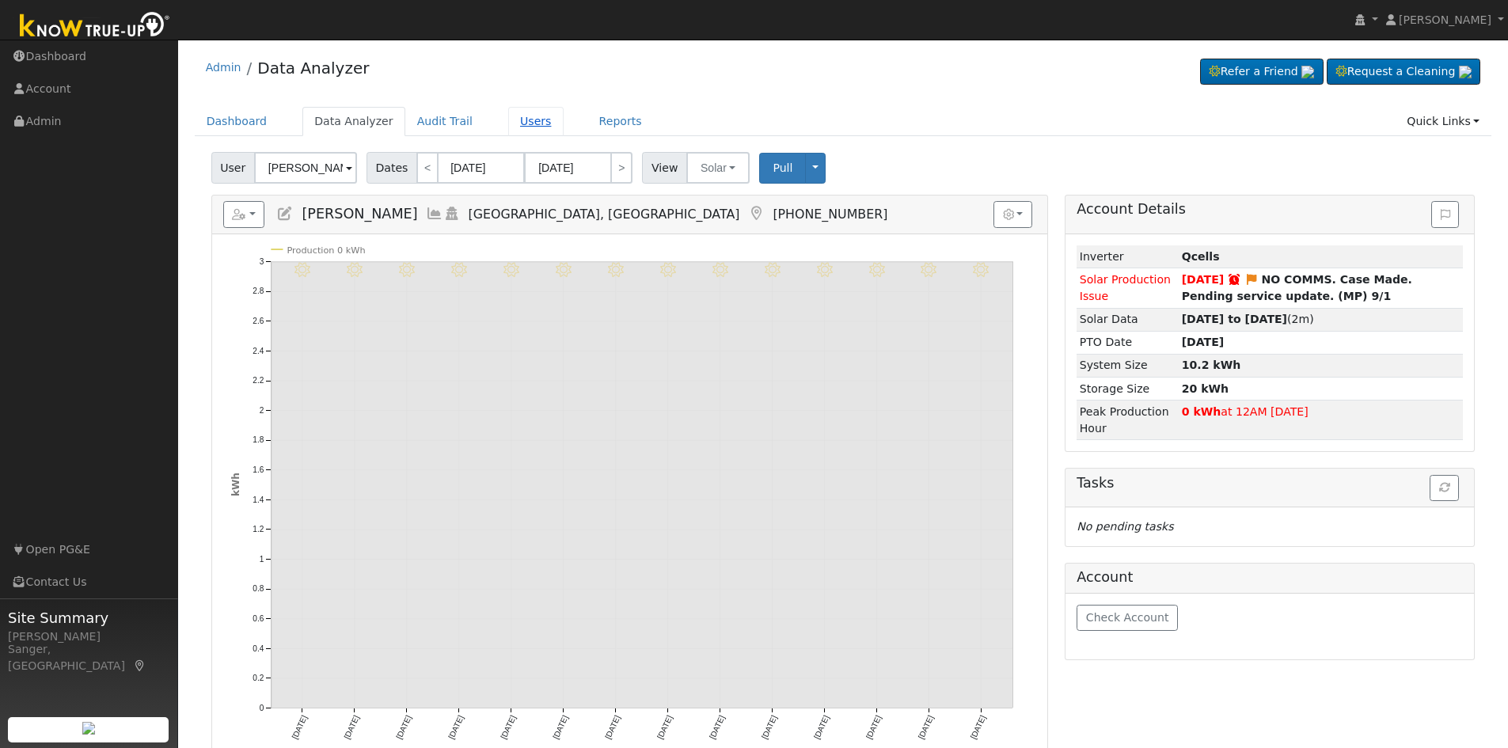
click at [511, 119] on link "Users" at bounding box center [535, 121] width 55 height 29
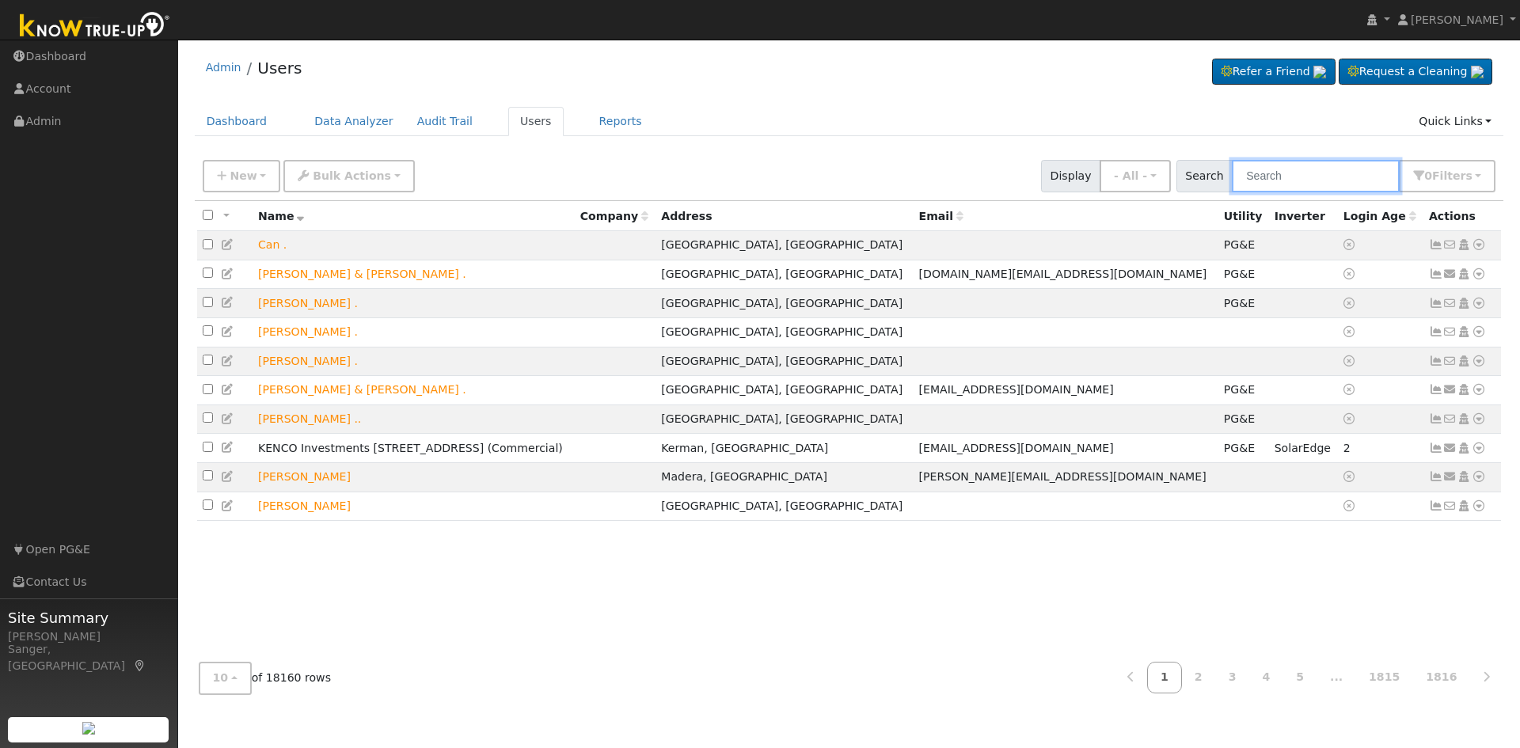
click at [1285, 172] on input "text" at bounding box center [1316, 176] width 168 height 32
paste input "Keeley"
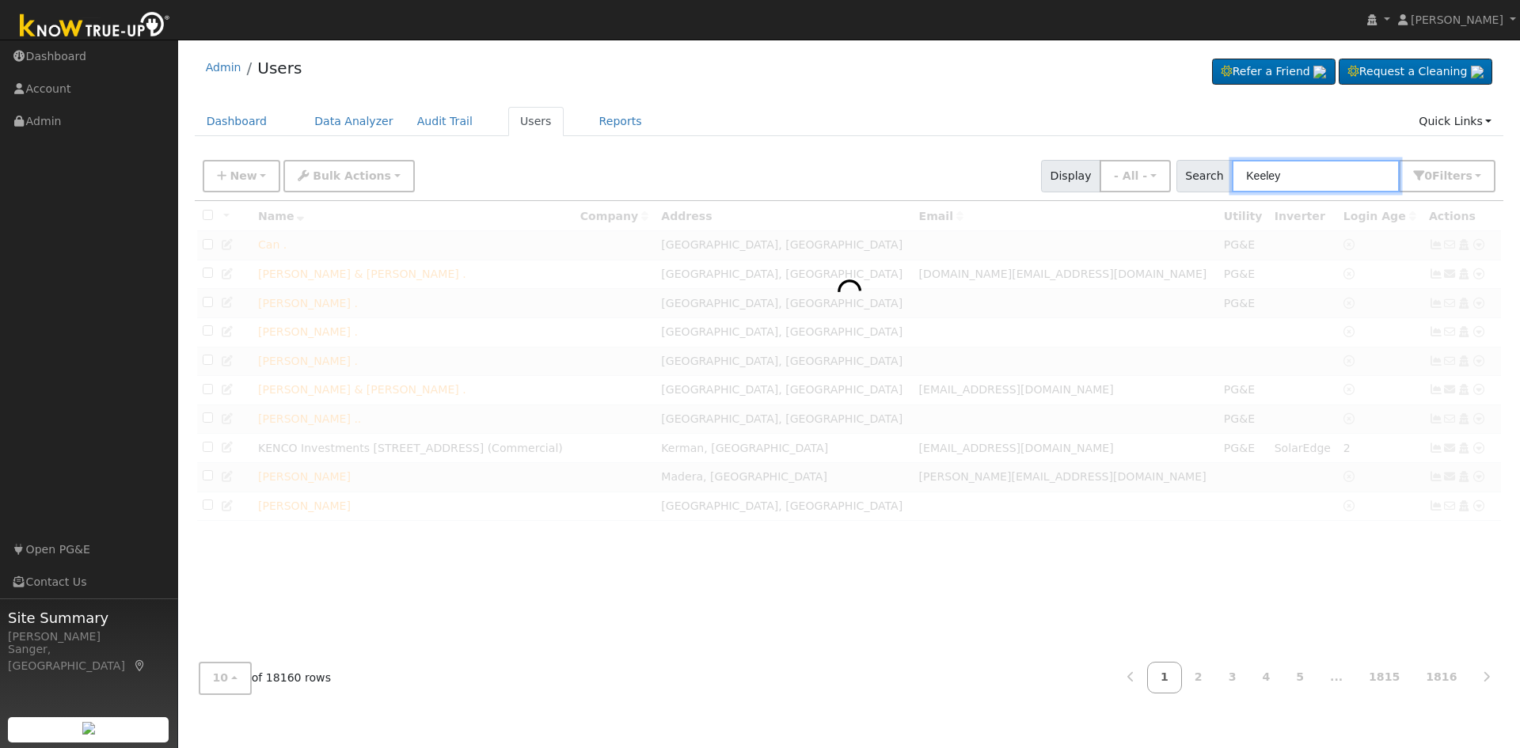
type input "Keeley"
